Goal: Task Accomplishment & Management: Use online tool/utility

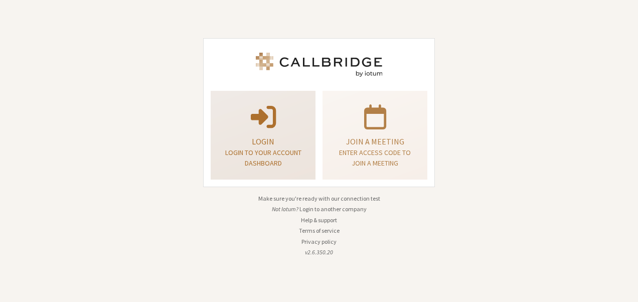
click at [245, 125] on p at bounding box center [263, 116] width 80 height 28
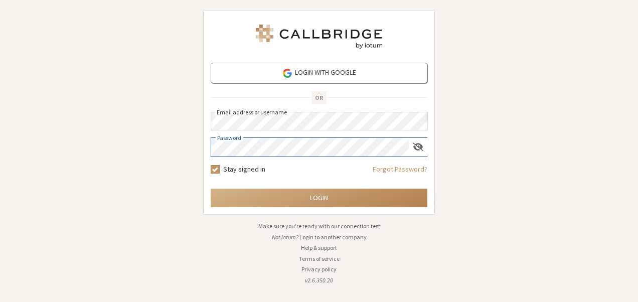
click at [211, 189] on button "Login" at bounding box center [319, 198] width 217 height 19
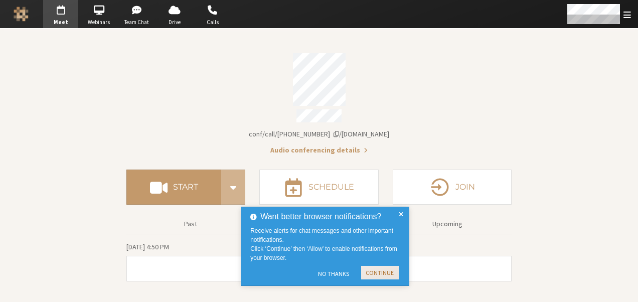
click at [372, 273] on button "Continue" at bounding box center [380, 273] width 38 height 14
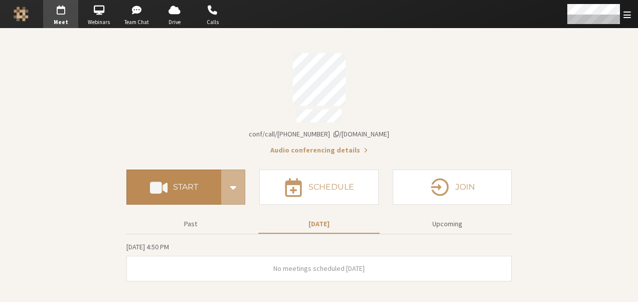
click at [198, 184] on h4 "Start" at bounding box center [185, 187] width 25 height 8
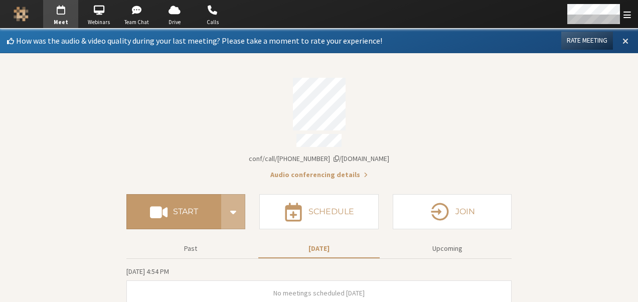
click at [622, 42] on button at bounding box center [625, 40] width 18 height 17
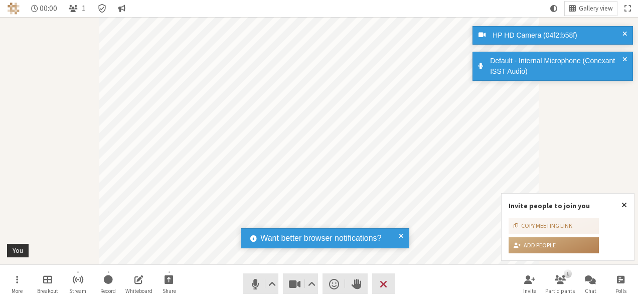
click at [403, 236] on span at bounding box center [401, 238] width 5 height 12
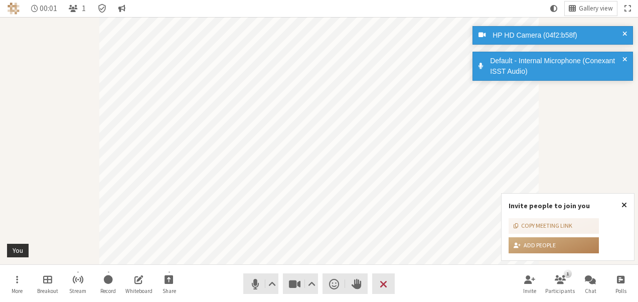
click at [624, 204] on span "Close popover" at bounding box center [624, 205] width 6 height 8
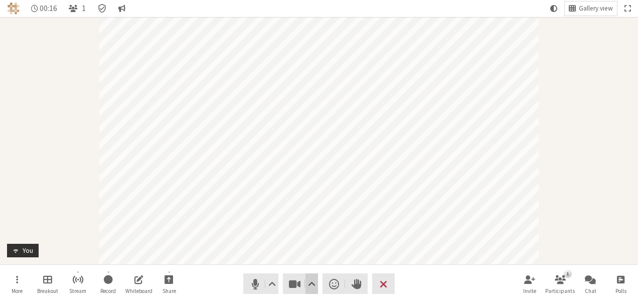
click at [313, 289] on span "Video setting" at bounding box center [312, 284] width 8 height 14
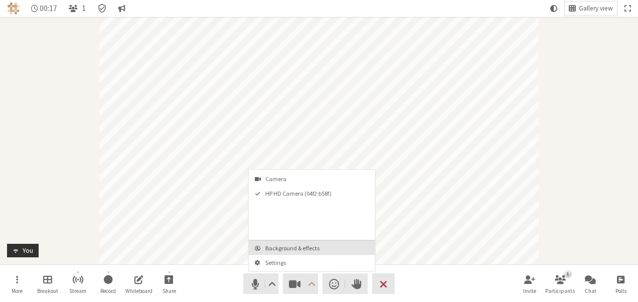
click at [302, 249] on span "Background & effects" at bounding box center [317, 248] width 105 height 7
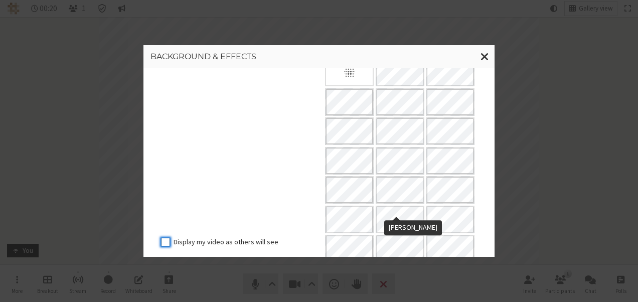
scroll to position [100, 0]
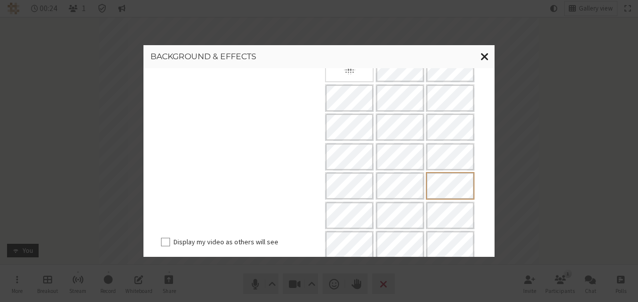
click at [481, 60] on span "Close modal" at bounding box center [484, 56] width 9 height 13
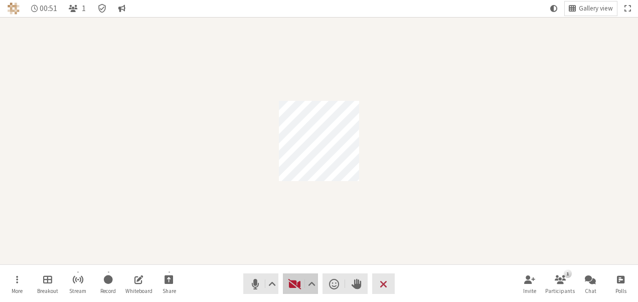
click at [299, 286] on span "Start video (Alt+V)" at bounding box center [295, 284] width 14 height 14
click at [287, 282] on button "Video" at bounding box center [300, 283] width 35 height 21
click at [312, 283] on span "Video setting" at bounding box center [312, 284] width 8 height 14
click at [386, 116] on div "Participant" at bounding box center [319, 140] width 638 height 247
click at [380, 281] on span "End or leave meeting" at bounding box center [384, 284] width 8 height 14
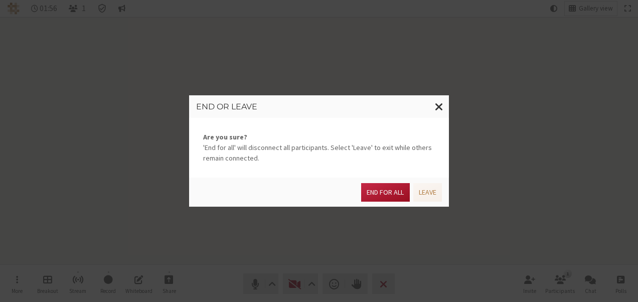
click at [376, 193] on button "End for all" at bounding box center [385, 192] width 48 height 19
